Goal: Information Seeking & Learning: Learn about a topic

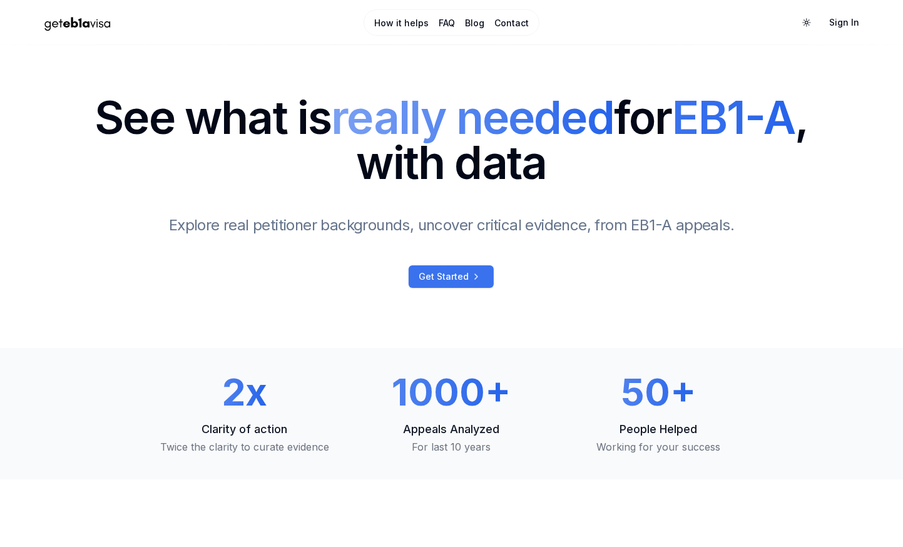
click at [457, 273] on span "Get Started" at bounding box center [444, 276] width 50 height 13
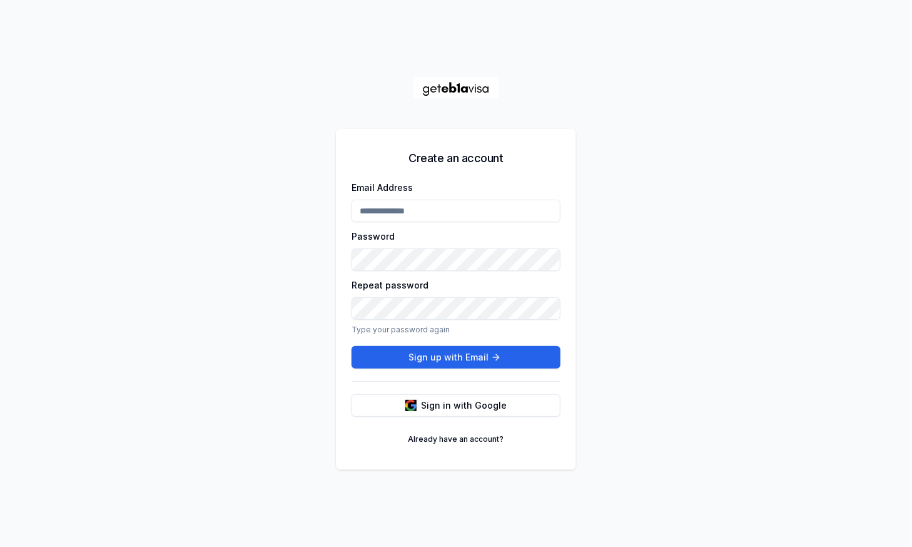
click at [448, 208] on input "Email Address" at bounding box center [456, 211] width 209 height 23
type input "**********"
click at [447, 357] on button "Sign up with Email" at bounding box center [456, 357] width 209 height 23
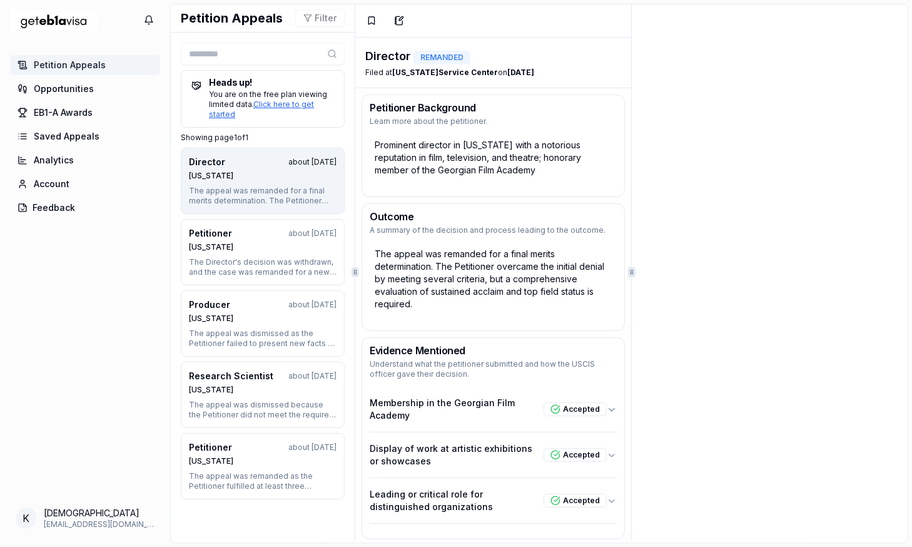
click at [68, 24] on img "Home Page" at bounding box center [54, 20] width 88 height 32
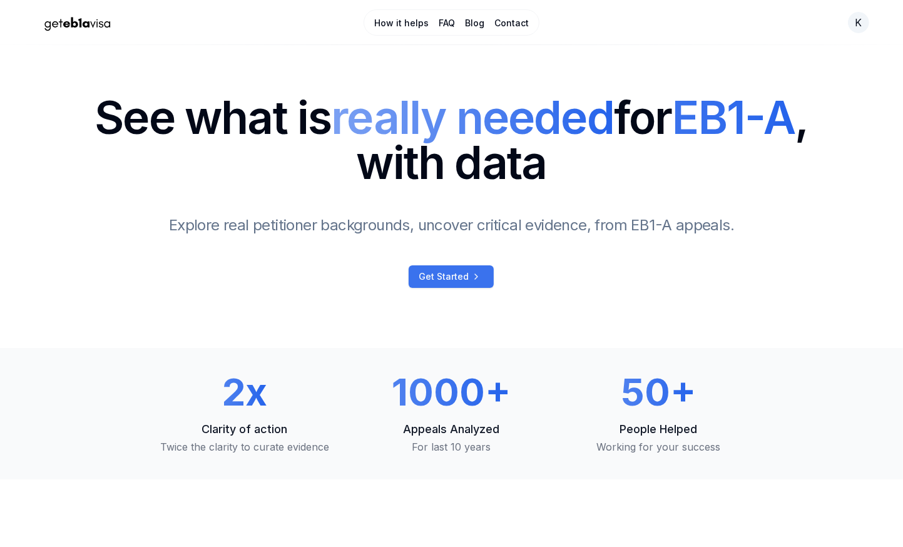
click at [436, 276] on span "Get Started" at bounding box center [444, 276] width 50 height 13
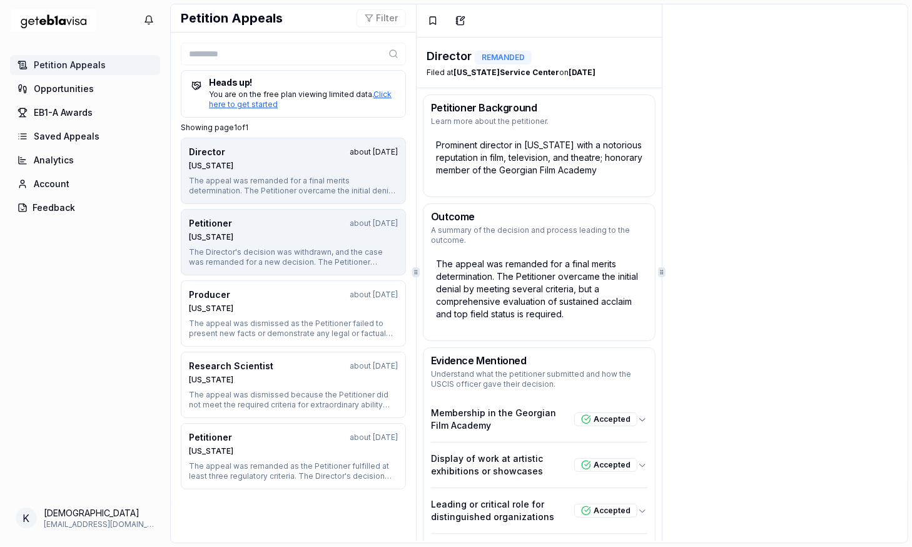
click at [257, 215] on button "Petitioner about [DATE] [US_STATE] The Director's decision was withdrawn, and t…" at bounding box center [293, 242] width 225 height 66
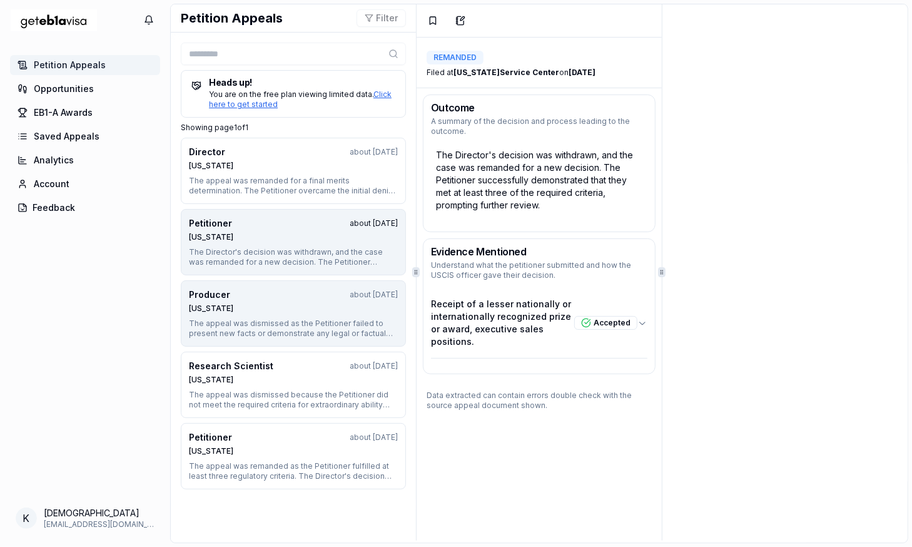
click at [262, 294] on div "Producer about [DATE]" at bounding box center [293, 295] width 209 height 13
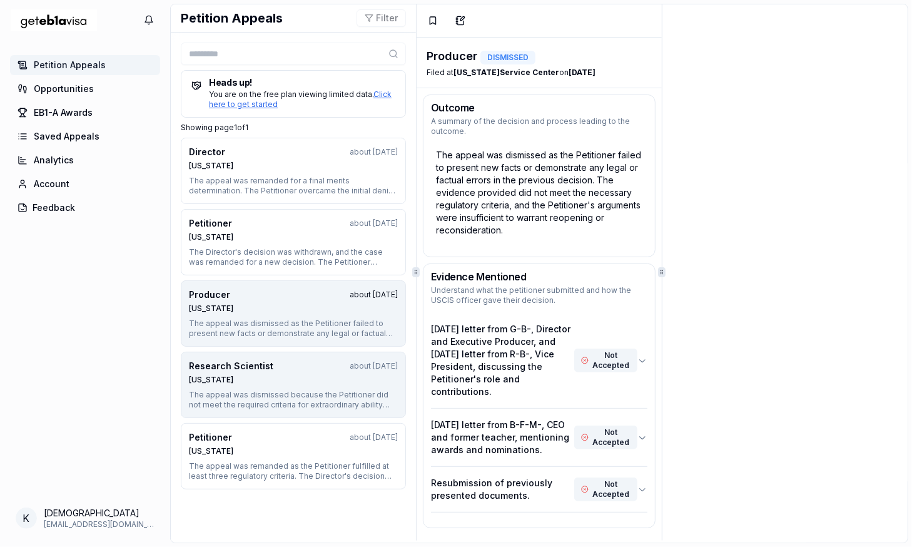
click at [260, 371] on div "Research Scientist about [DATE] [US_STATE]" at bounding box center [293, 372] width 209 height 25
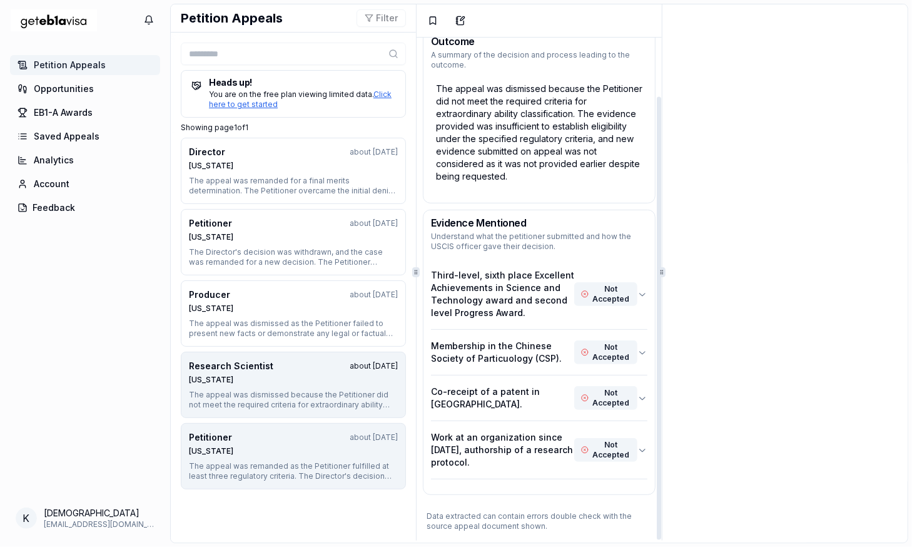
scroll to position [8, 0]
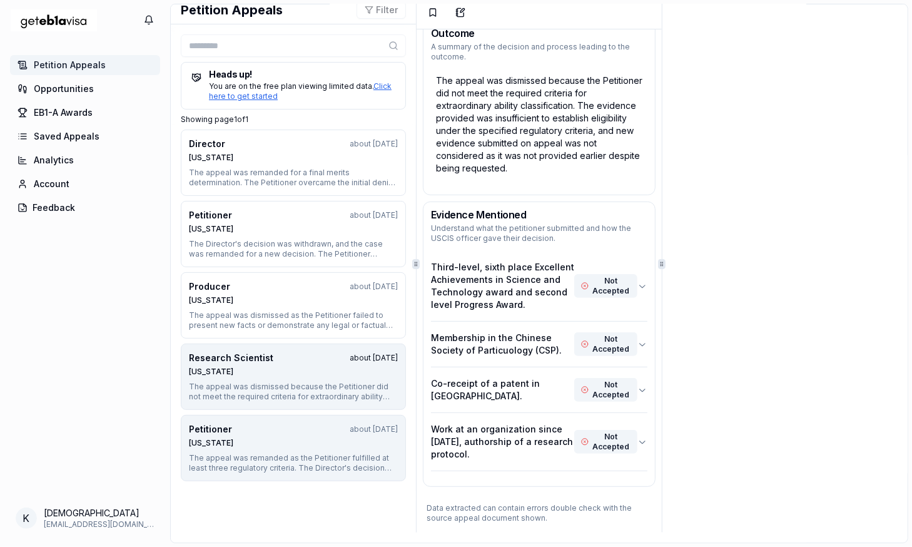
click at [287, 438] on div "[US_STATE]" at bounding box center [293, 443] width 209 height 10
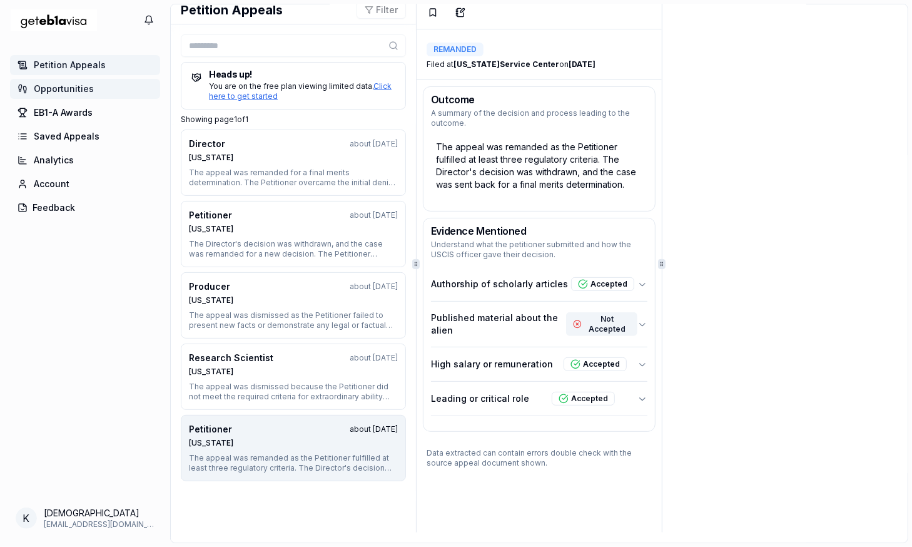
click at [67, 90] on span "Opportunities" at bounding box center [64, 89] width 60 height 13
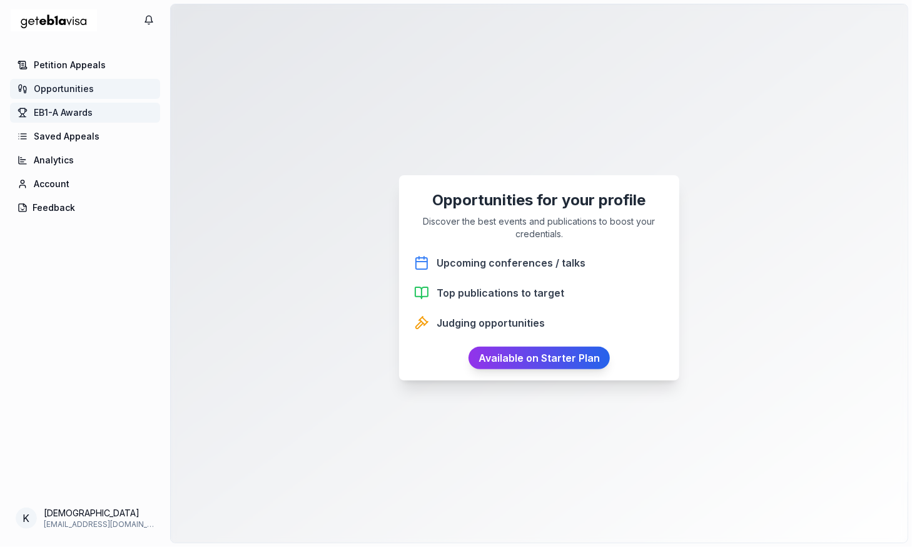
click at [73, 116] on span "EB1-A Awards" at bounding box center [63, 112] width 59 height 13
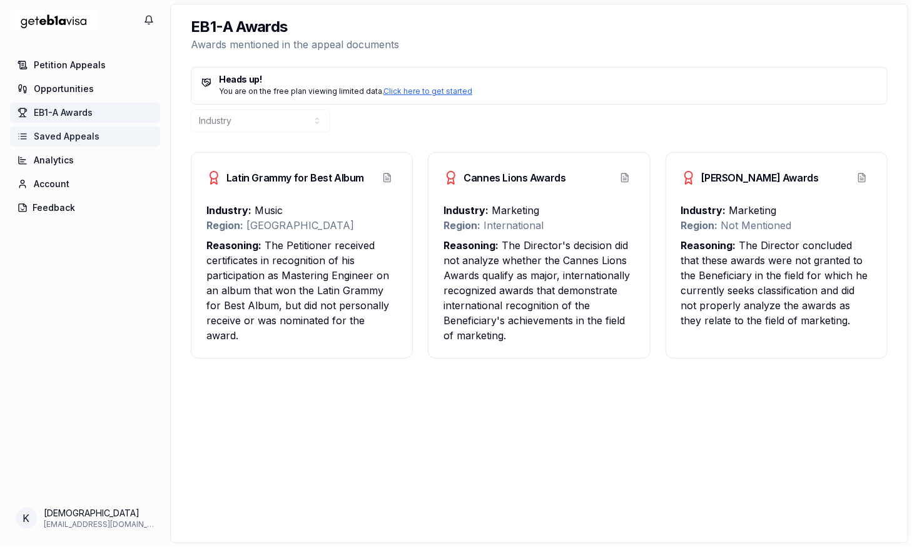
click at [70, 133] on span "Saved Appeals" at bounding box center [67, 136] width 66 height 13
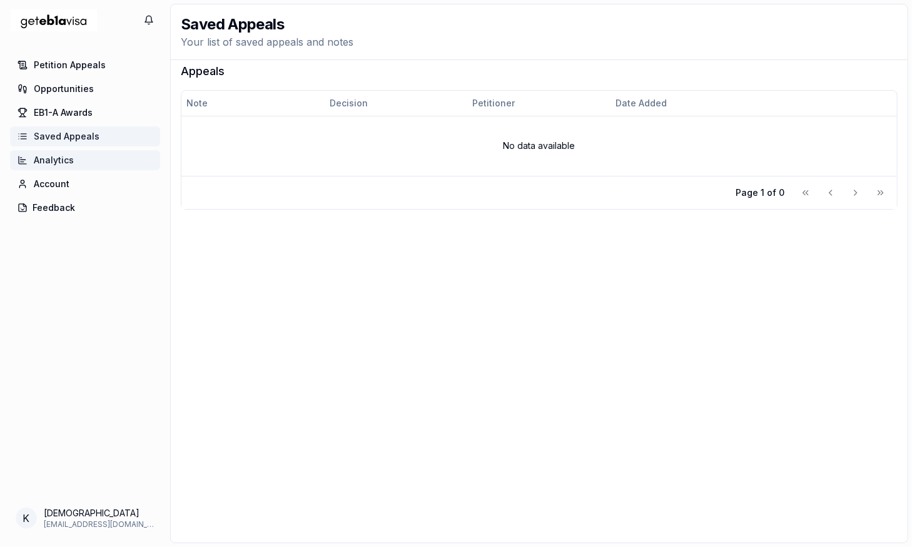
click at [67, 160] on span "Analytics" at bounding box center [54, 160] width 40 height 13
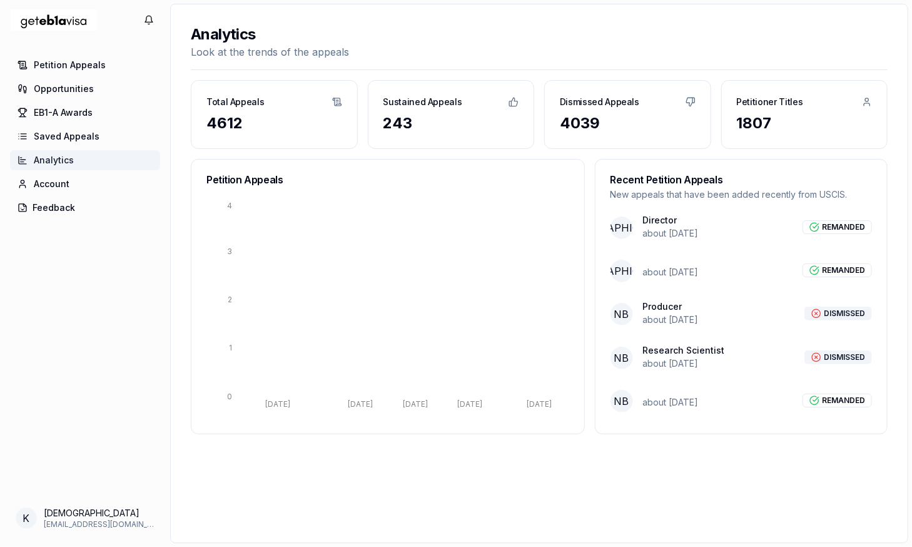
click at [686, 401] on p "about [DATE]" at bounding box center [671, 402] width 56 height 13
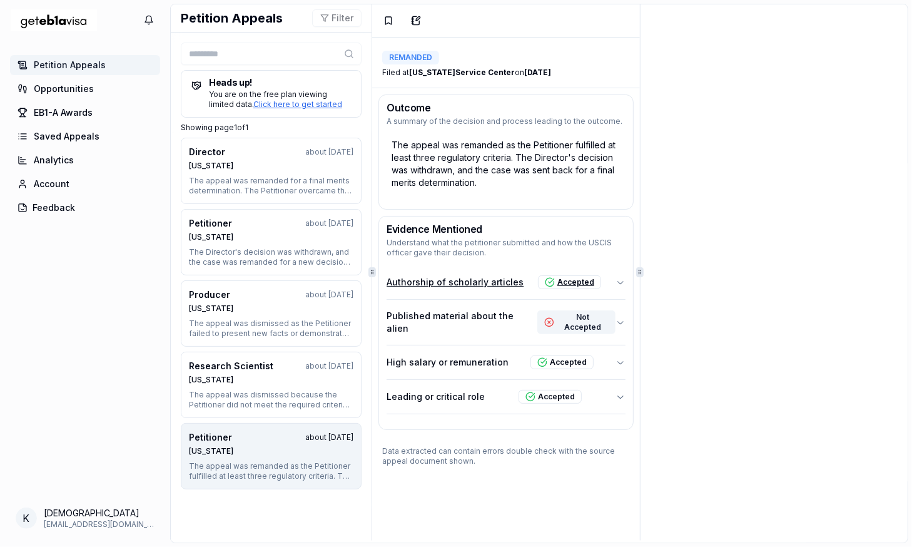
click at [616, 282] on icon "button" at bounding box center [621, 282] width 10 height 10
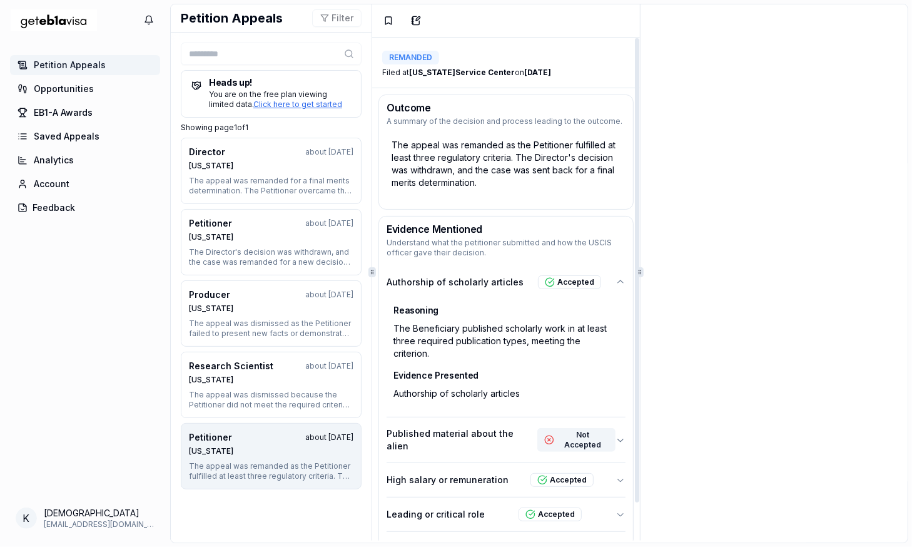
scroll to position [40, 0]
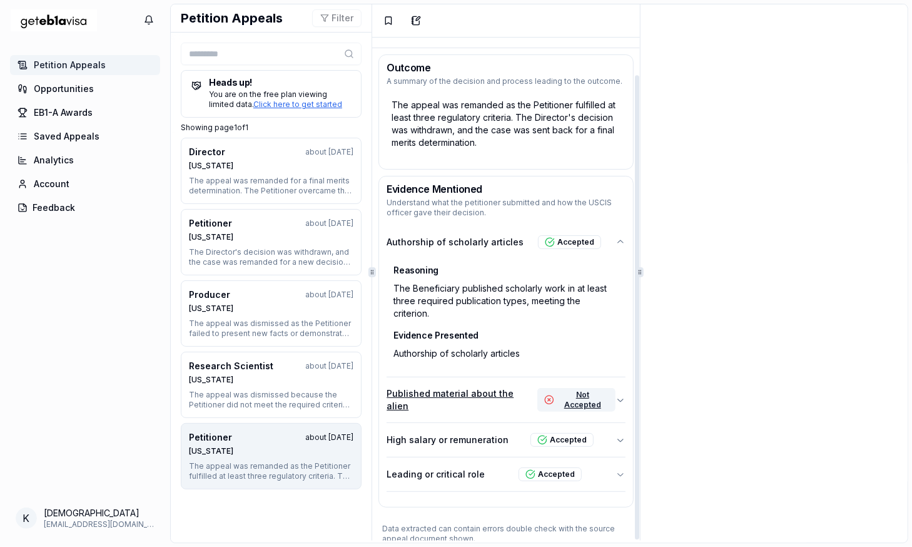
click at [606, 396] on button "Published material about the alien Not Accepted" at bounding box center [506, 399] width 238 height 45
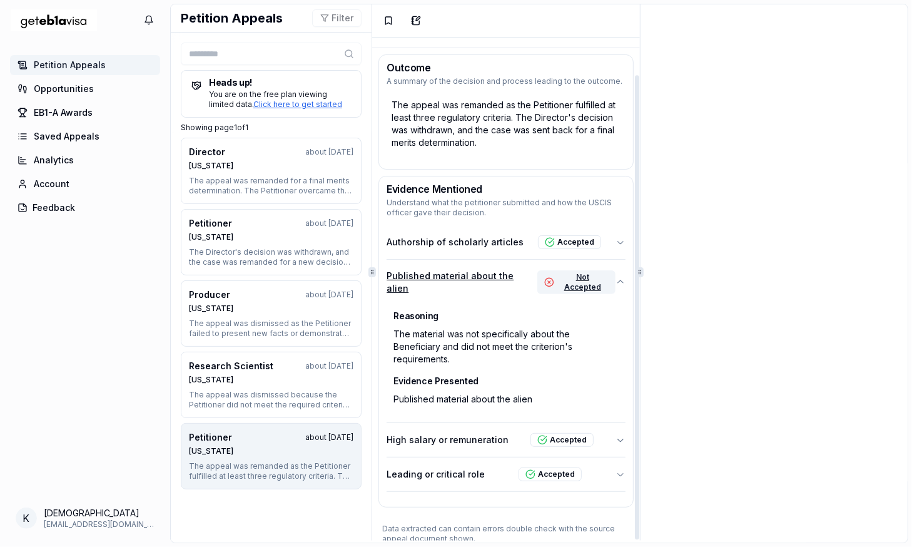
click at [606, 396] on div "Published material about the alien" at bounding box center [506, 399] width 232 height 20
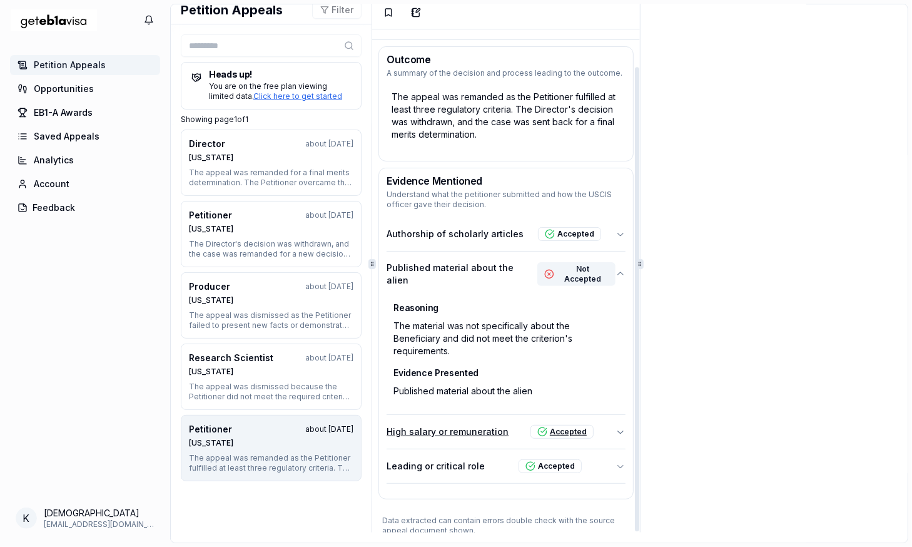
click at [605, 415] on button "High salary or remuneration Accepted" at bounding box center [506, 432] width 238 height 34
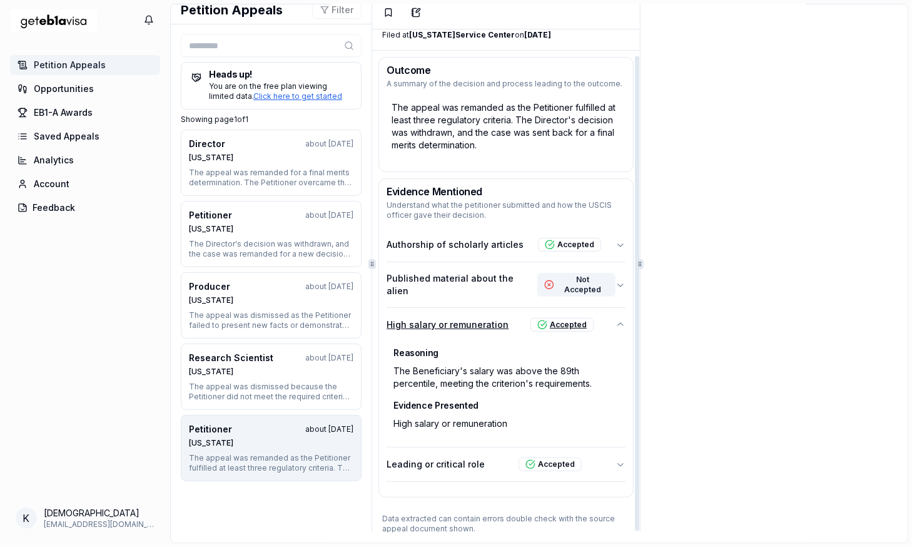
scroll to position [28, 0]
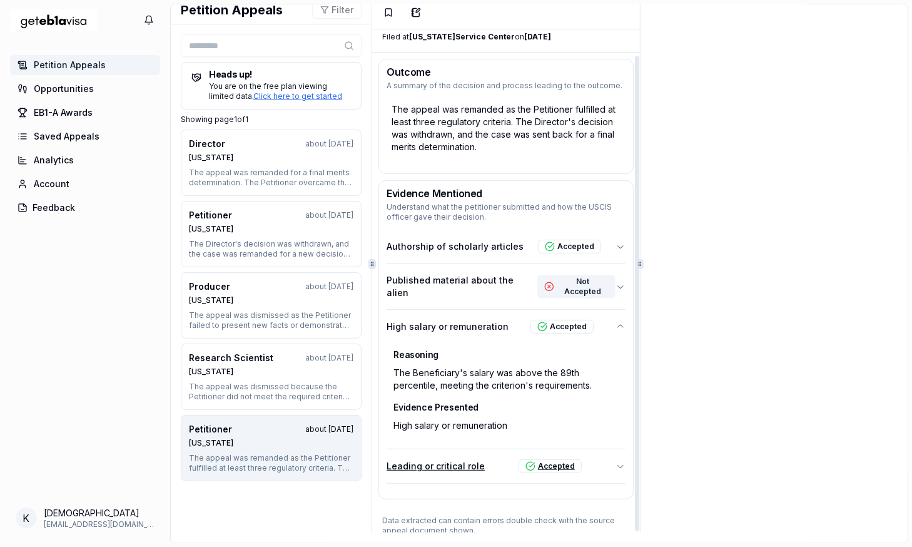
click at [616, 461] on icon "button" at bounding box center [621, 466] width 10 height 10
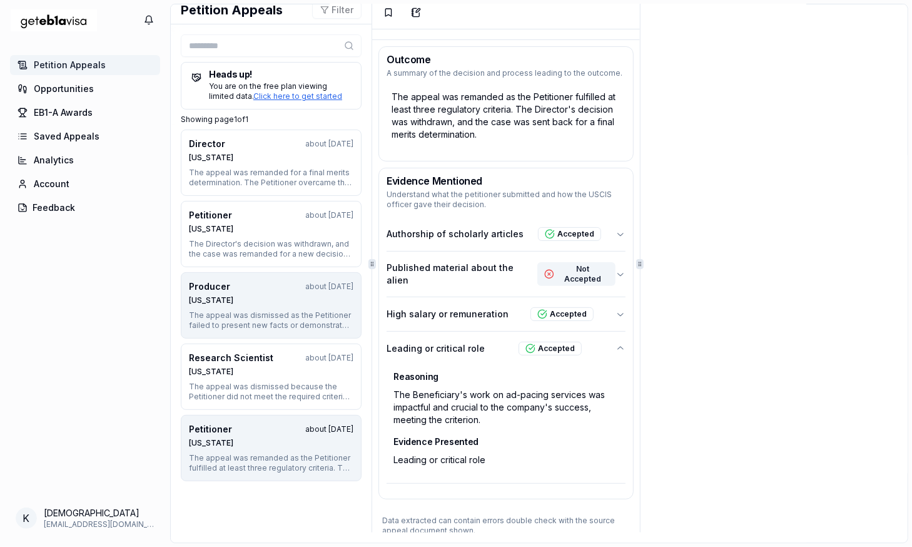
scroll to position [0, 0]
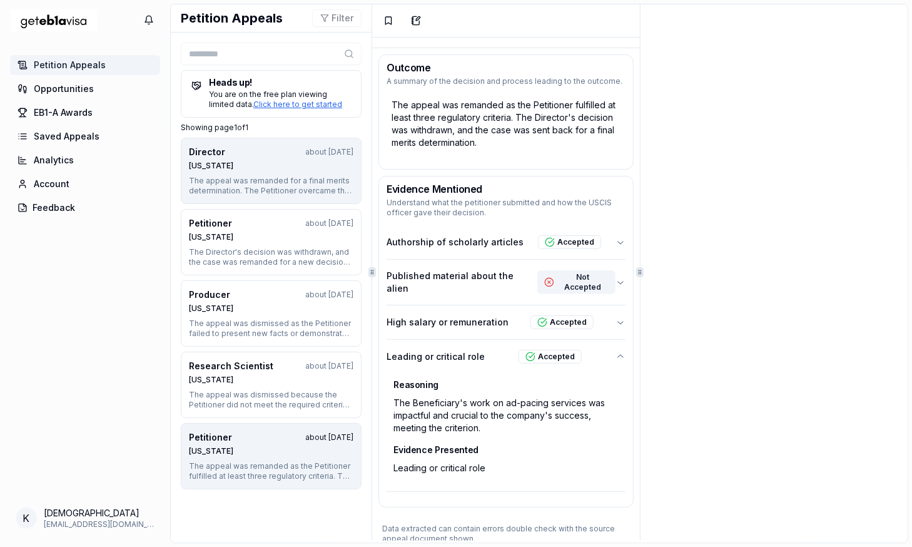
click at [284, 203] on button "Director about [DATE] [US_STATE] The appeal was remanded for a final merits det…" at bounding box center [271, 171] width 181 height 66
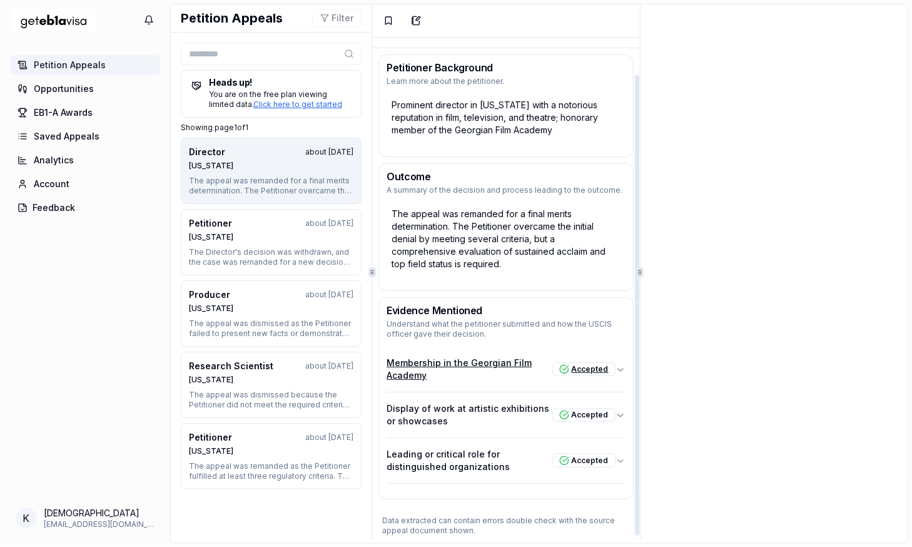
scroll to position [44, 0]
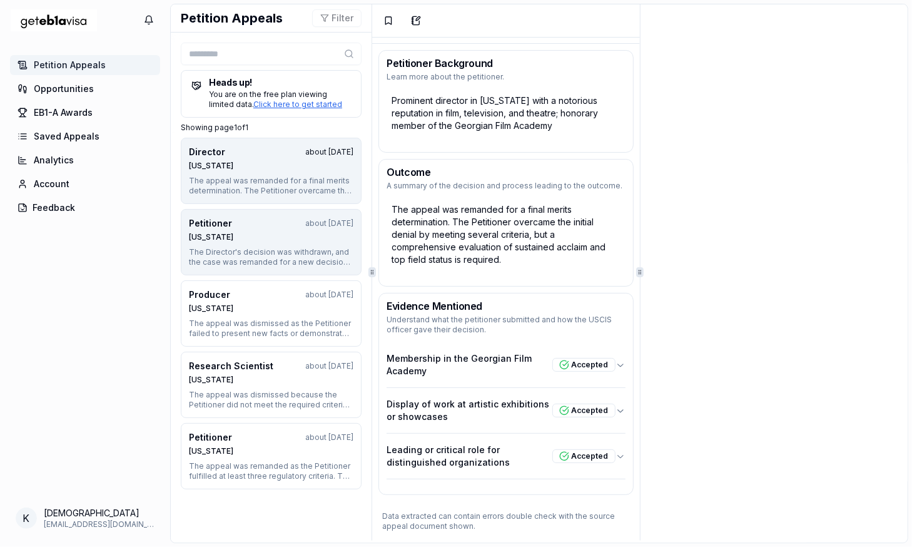
click at [270, 230] on div "Petitioner about [DATE] [US_STATE]" at bounding box center [271, 229] width 165 height 25
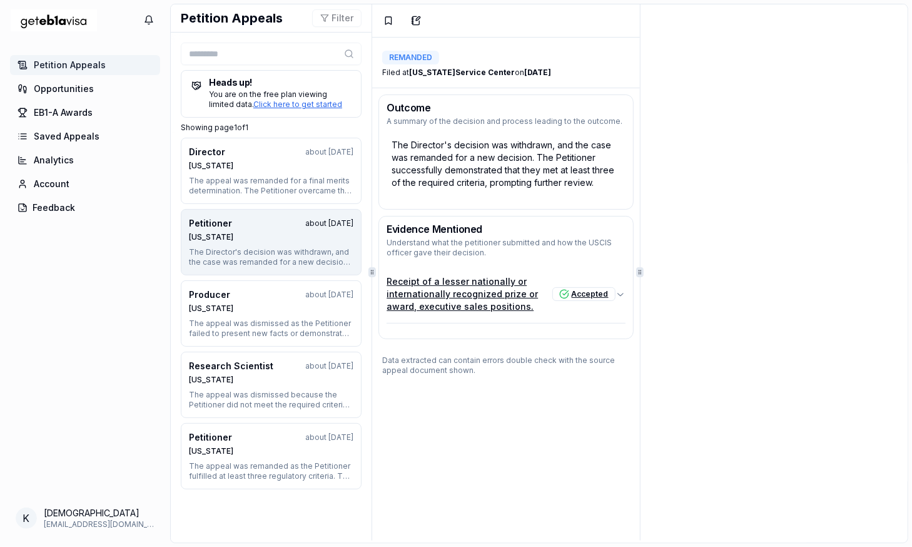
click at [596, 312] on button "Receipt of a lesser nationally or internationally recognized prize or award, ex…" at bounding box center [506, 294] width 238 height 58
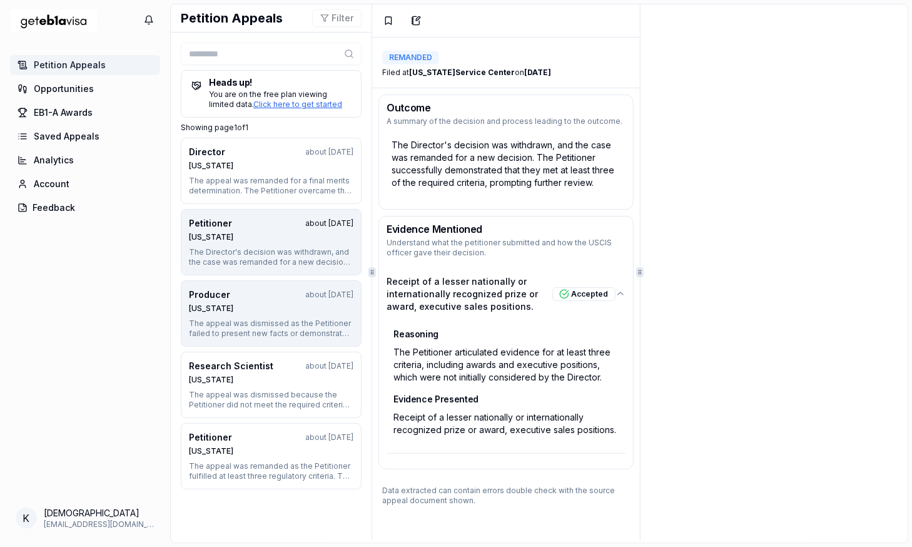
click at [256, 304] on div "[US_STATE]" at bounding box center [271, 309] width 165 height 10
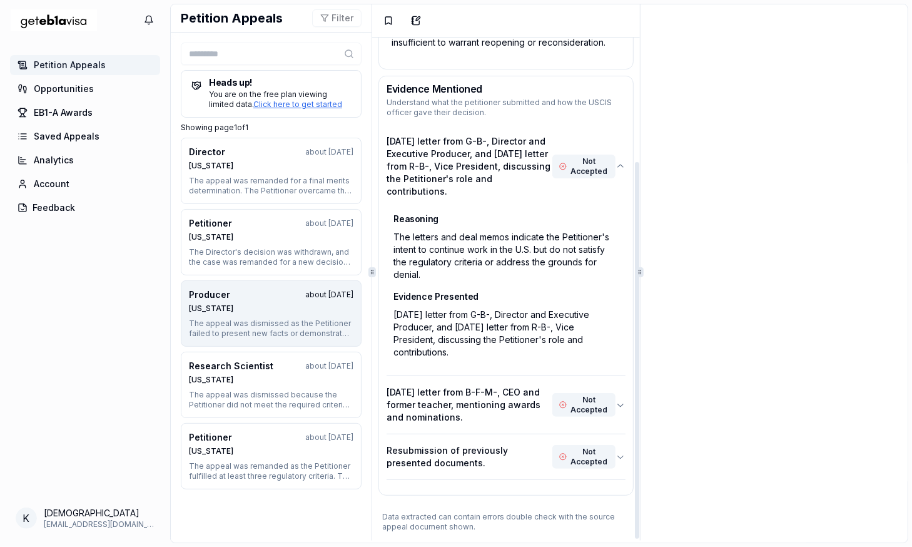
scroll to position [165, 0]
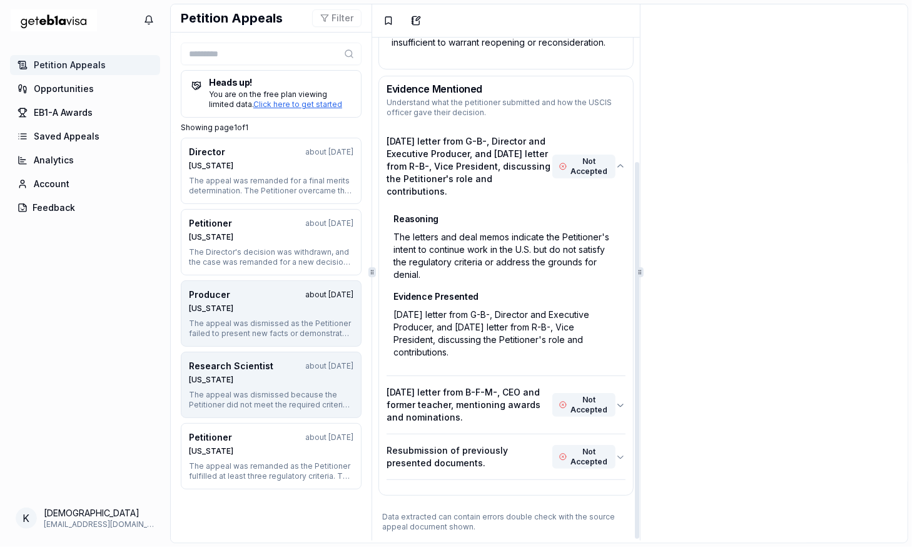
click at [288, 382] on div "[US_STATE]" at bounding box center [271, 380] width 165 height 10
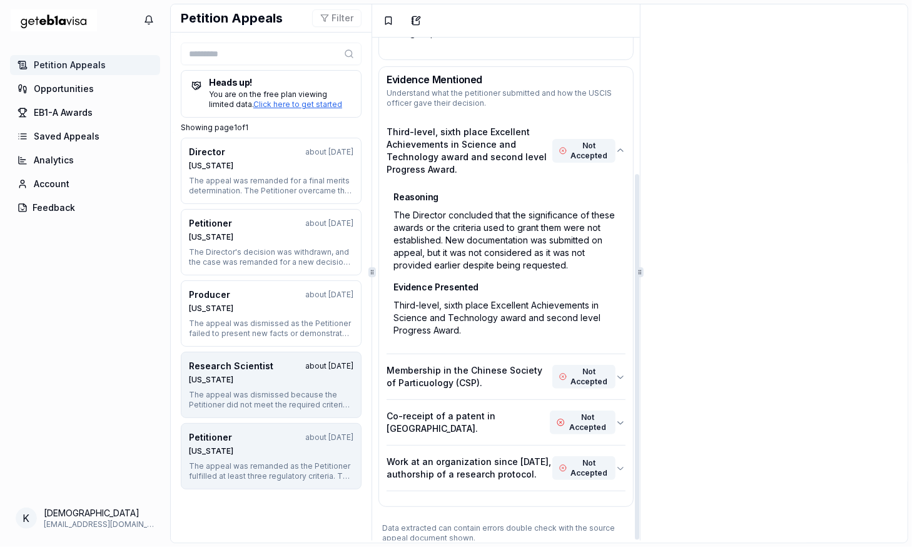
click at [263, 450] on div "[US_STATE]" at bounding box center [271, 451] width 165 height 10
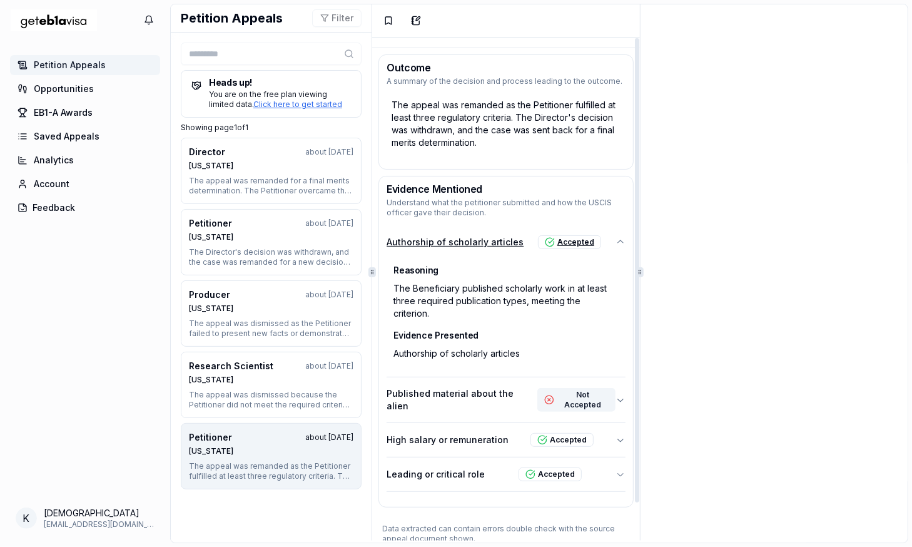
scroll to position [0, 0]
